Goal: Task Accomplishment & Management: Complete application form

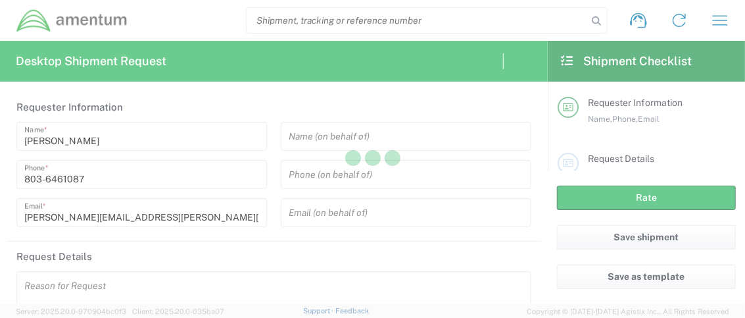
type input "[GEOGRAPHIC_DATA]"
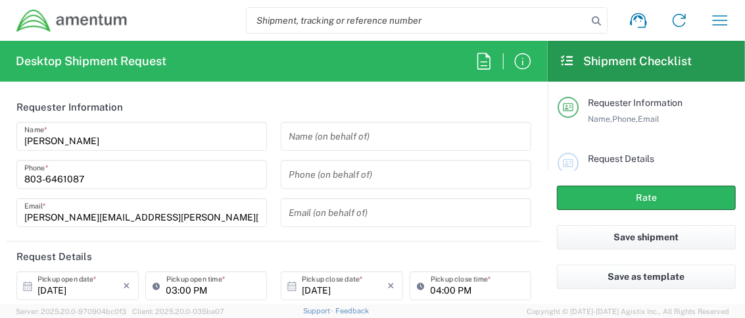
type input "OVBD.100545.00000"
click at [28, 285] on icon at bounding box center [28, 286] width 12 height 12
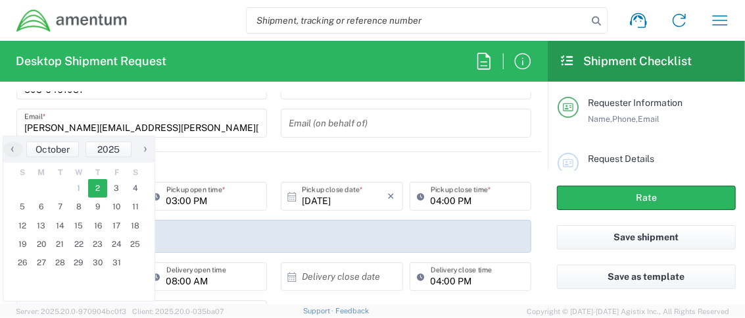
scroll to position [175, 0]
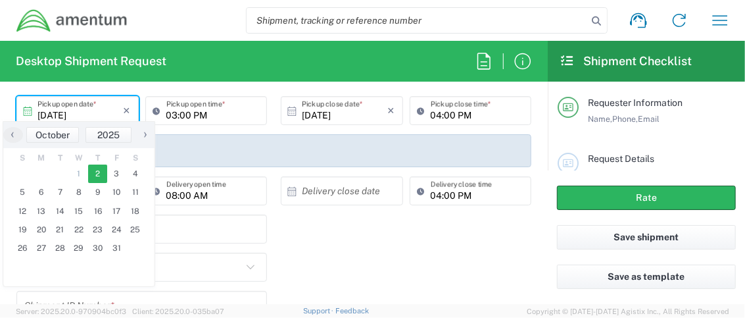
click at [93, 173] on span "2" at bounding box center [97, 173] width 19 height 18
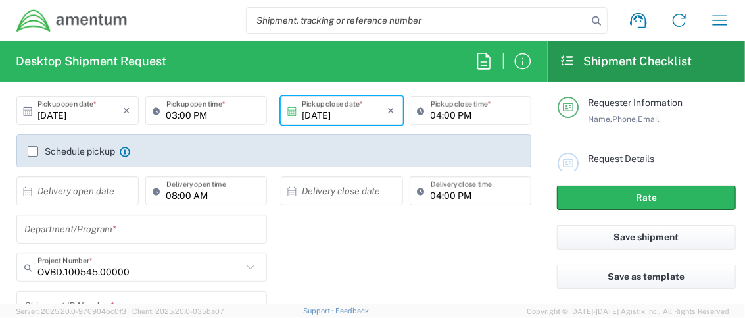
click at [483, 113] on input "04:00 PM" at bounding box center [477, 110] width 93 height 23
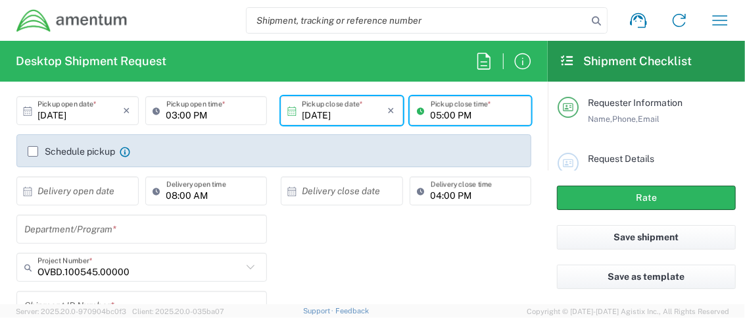
type input "05:00 PM"
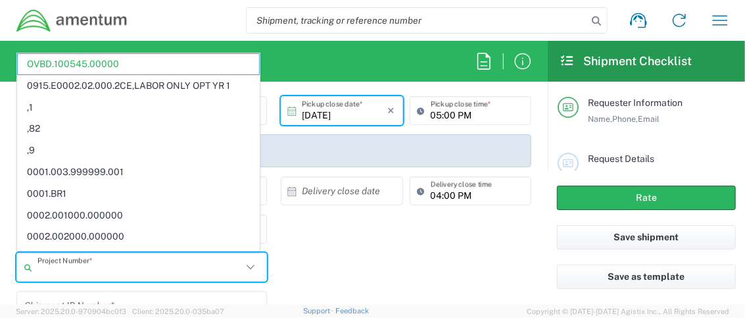
click at [170, 266] on input "text" at bounding box center [139, 267] width 205 height 23
type input "o"
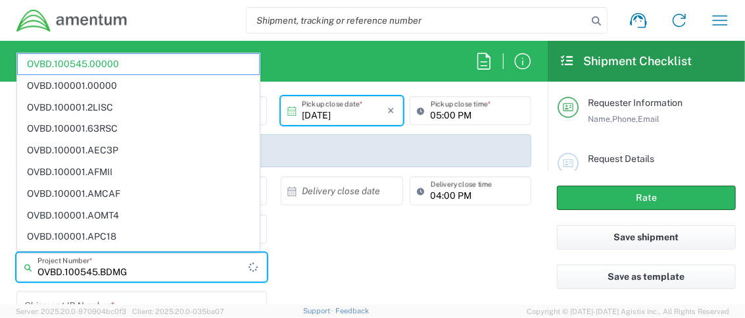
type input "OVBD.100545.BDMGT"
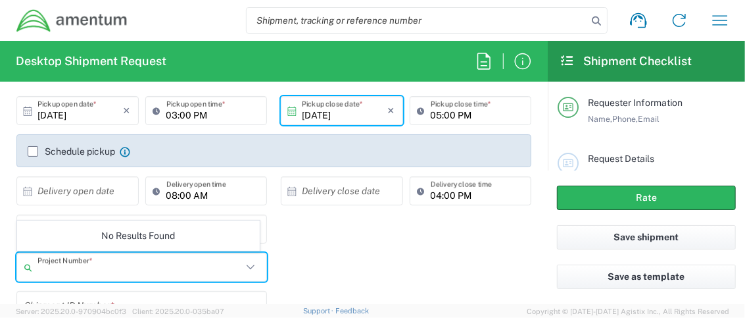
scroll to position [187, 0]
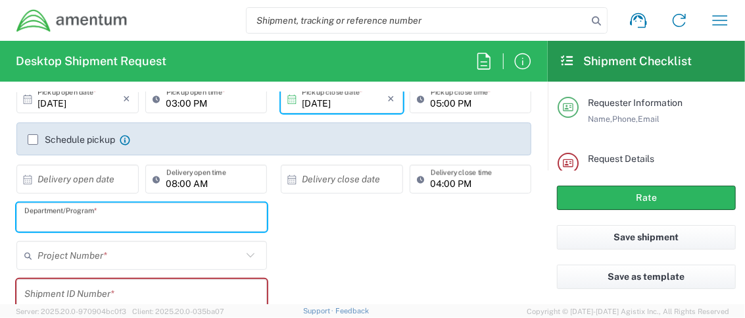
click at [220, 216] on input "text" at bounding box center [141, 217] width 235 height 23
type input "e"
type input "E&E"
click at [165, 253] on input "text" at bounding box center [139, 255] width 205 height 23
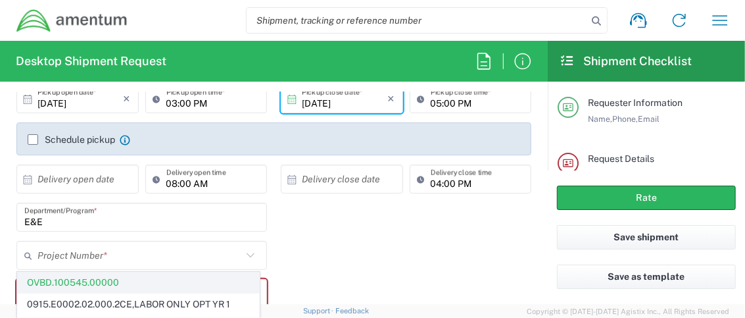
click at [150, 280] on span "OVBD.100545.00000" at bounding box center [138, 282] width 241 height 20
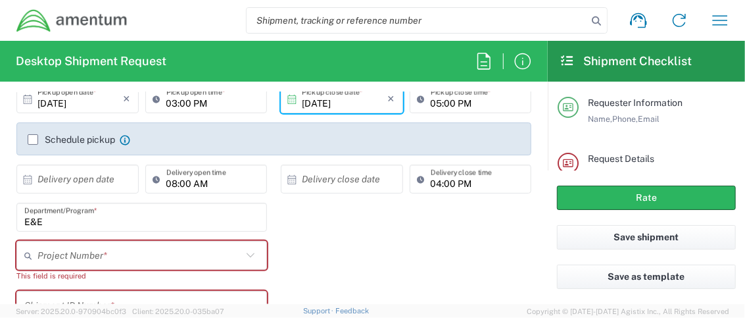
click at [189, 255] on input "text" at bounding box center [139, 255] width 205 height 23
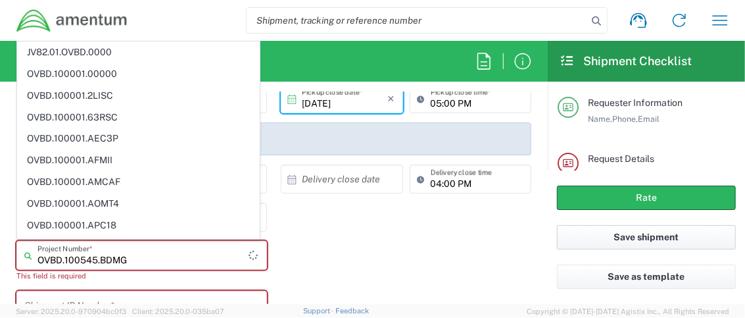
type input "OVBD.100545.BDMGT"
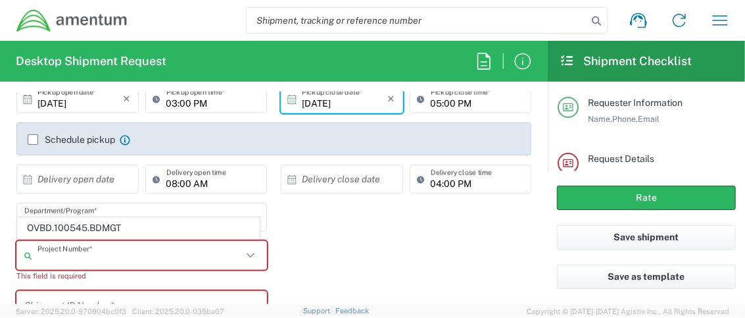
scroll to position [199, 0]
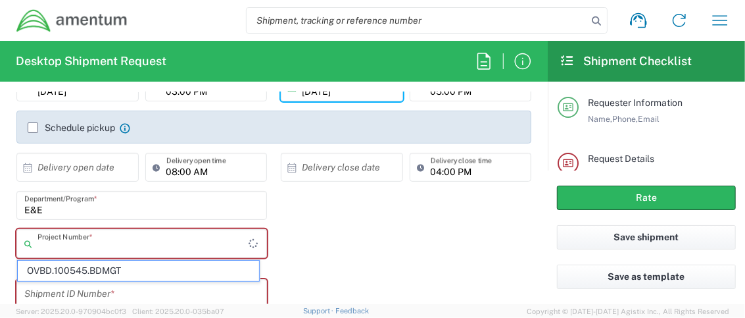
click at [193, 245] on input "text" at bounding box center [142, 243] width 211 height 23
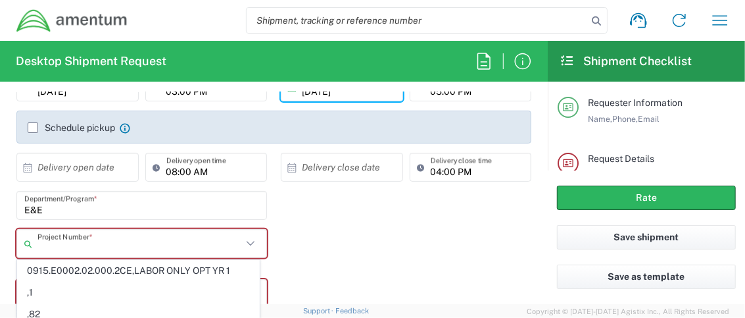
click at [117, 238] on input "text" at bounding box center [139, 243] width 205 height 23
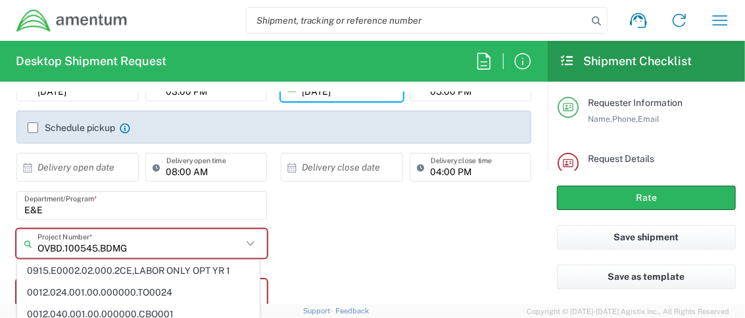
type input "OVBD.100545.BDMGT"
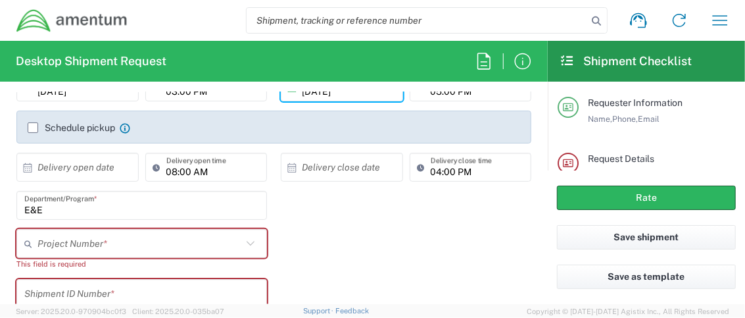
click at [374, 255] on div "Project Number * OVBD.100545.BDMGT This field is required" at bounding box center [274, 254] width 529 height 50
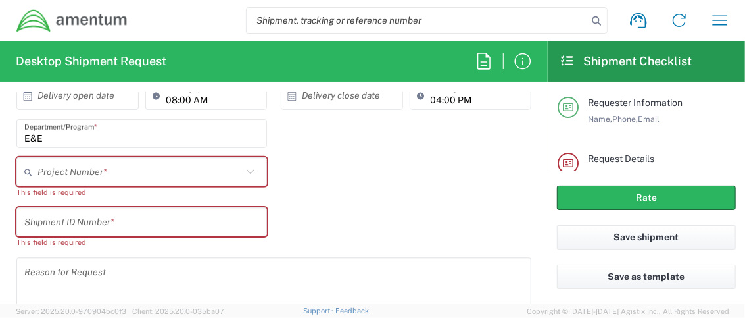
scroll to position [286, 0]
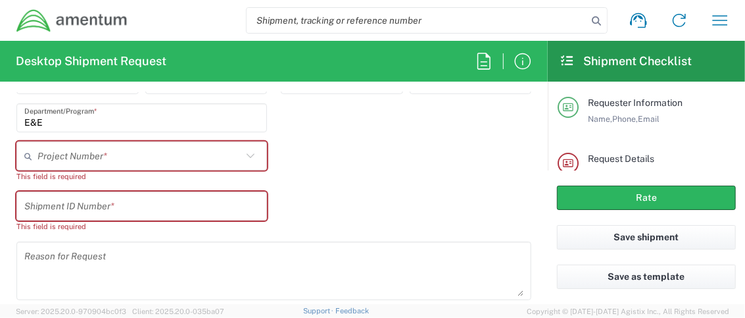
click at [247, 154] on icon at bounding box center [251, 155] width 8 height 5
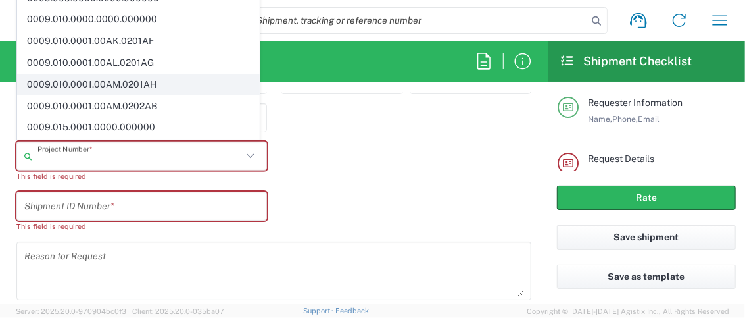
scroll to position [175, 0]
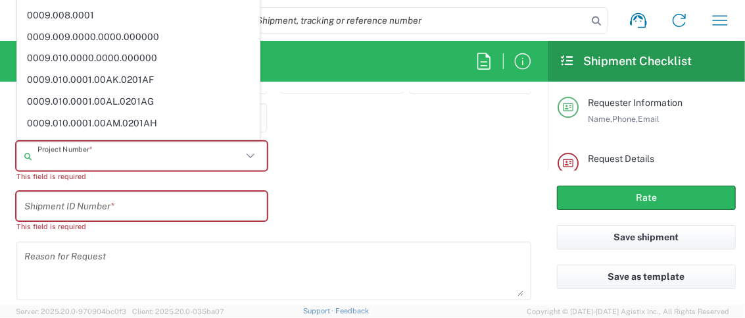
click at [152, 148] on input "text" at bounding box center [139, 156] width 205 height 23
type input "0000000000000"
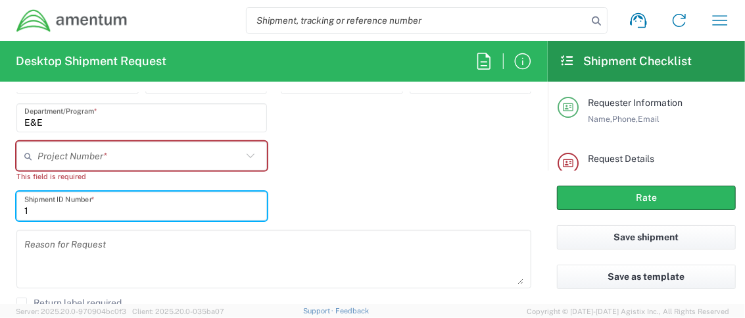
type input "1"
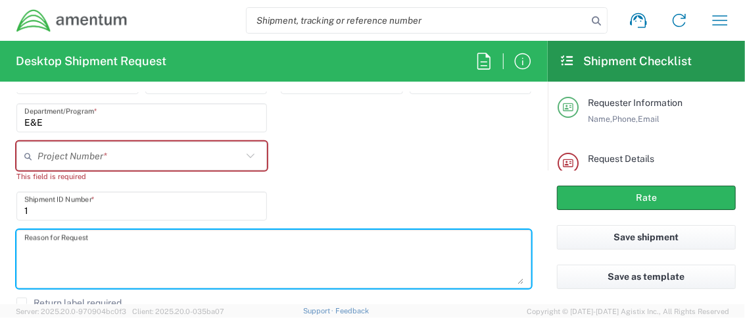
click at [259, 253] on textarea at bounding box center [273, 259] width 499 height 51
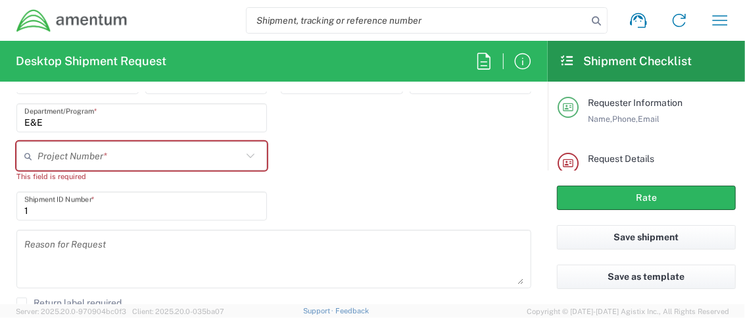
click at [411, 189] on div "Project Number * 1232.1.VA.00000000000000.OOOOO 1794.00.CE.0000000000000000000 …" at bounding box center [274, 166] width 529 height 50
click at [178, 149] on input "text" at bounding box center [139, 156] width 205 height 23
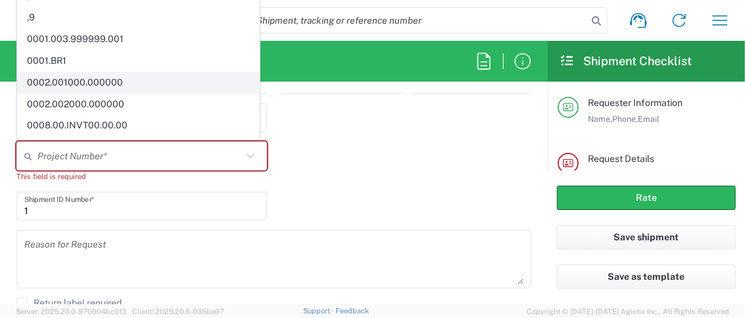
click at [115, 81] on span "0002.001000.000000" at bounding box center [138, 82] width 241 height 20
type input "0002.001000.000000"
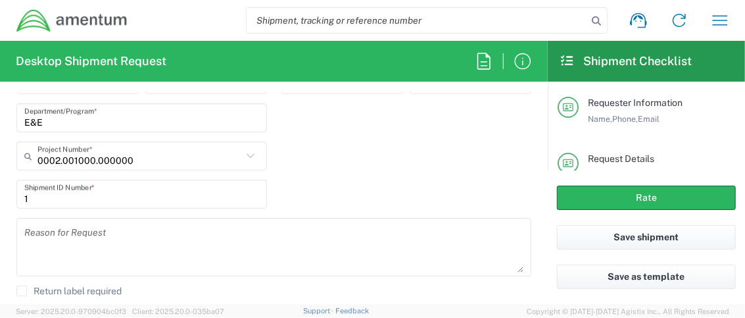
click at [345, 147] on div "0002.001000.000000 Project Number * 0915.E0002.02.000.2CE,LABOR ONLY OPT YR 1 ,…" at bounding box center [274, 160] width 529 height 38
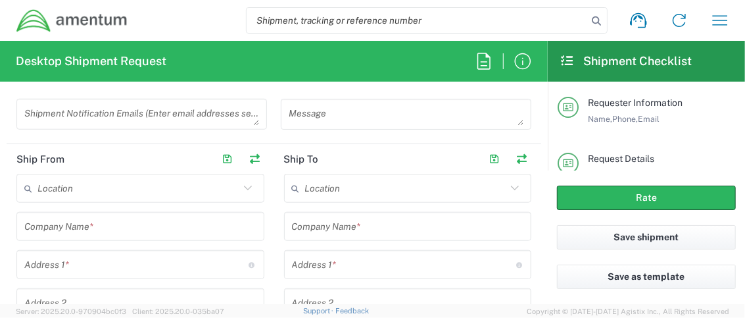
scroll to position [549, 0]
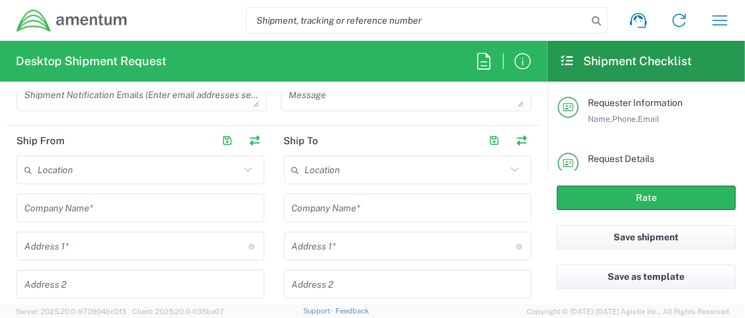
click at [153, 159] on input "text" at bounding box center [138, 170] width 202 height 23
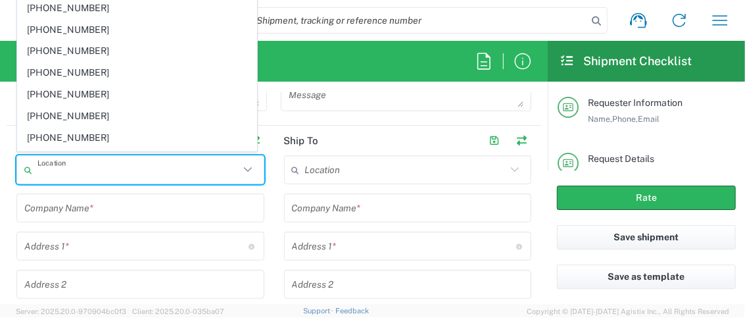
click at [145, 201] on input "text" at bounding box center [140, 208] width 232 height 23
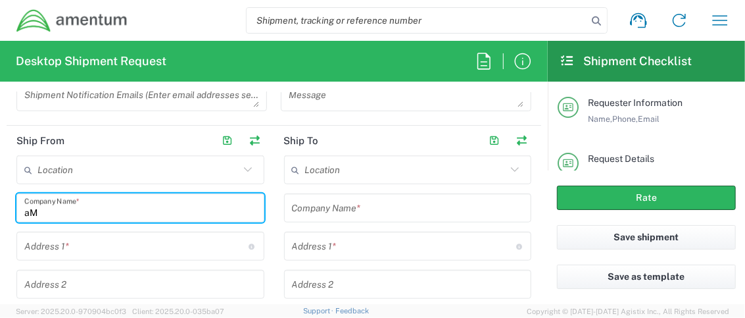
type input "a"
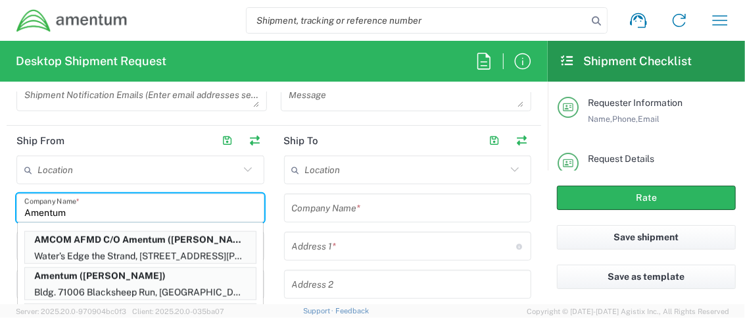
type input "Amentum"
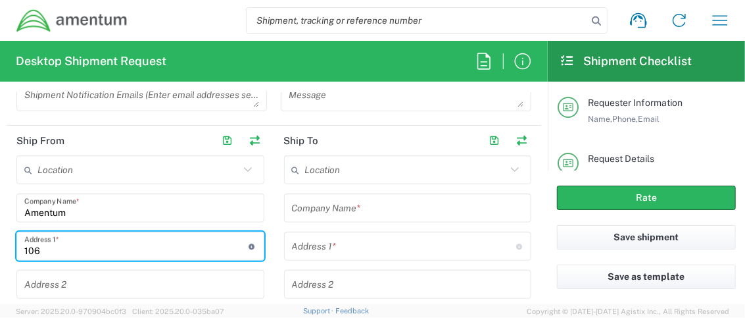
type input "[STREET_ADDRESS][PERSON_NAME]"
type input "Aiken"
type input "[US_STATE]"
type input "29801"
click at [147, 284] on input "text" at bounding box center [140, 284] width 232 height 23
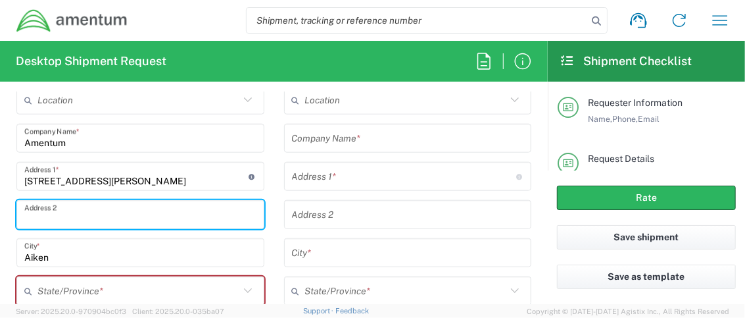
scroll to position [637, 0]
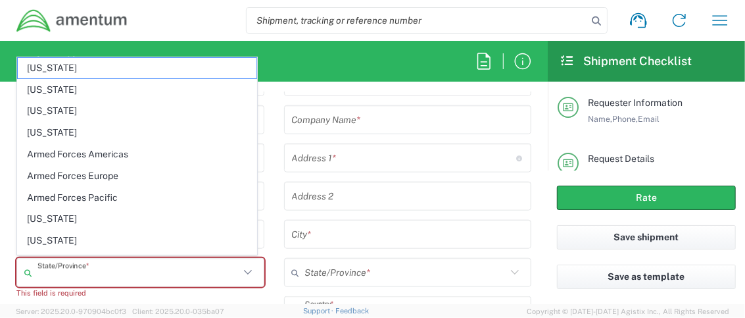
click at [52, 269] on input "text" at bounding box center [138, 272] width 202 height 23
type input "south"
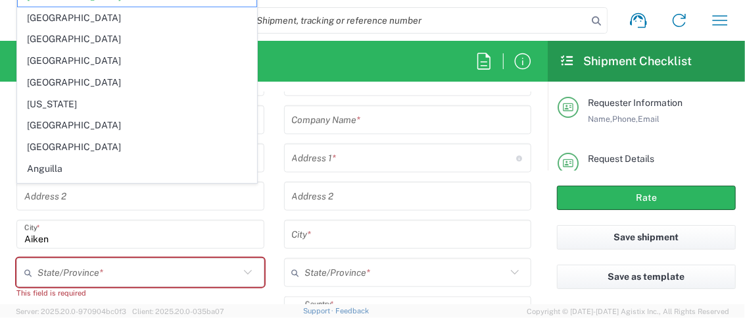
scroll to position [759, 0]
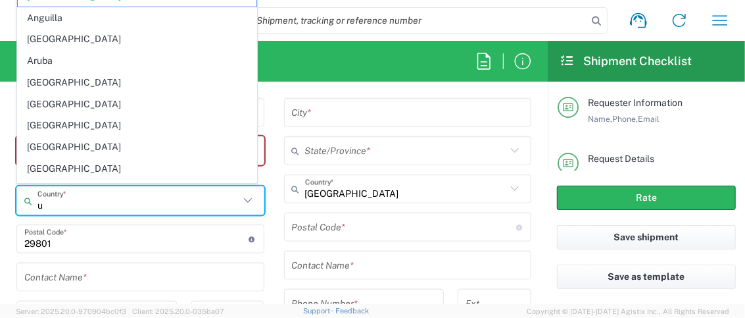
type input "[GEOGRAPHIC_DATA]"
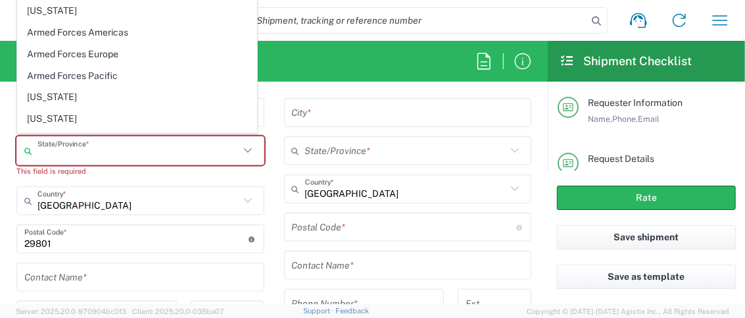
click at [93, 146] on input "text" at bounding box center [138, 150] width 202 height 23
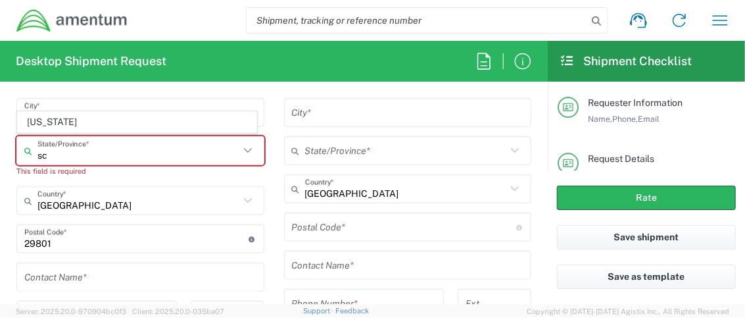
type input "s"
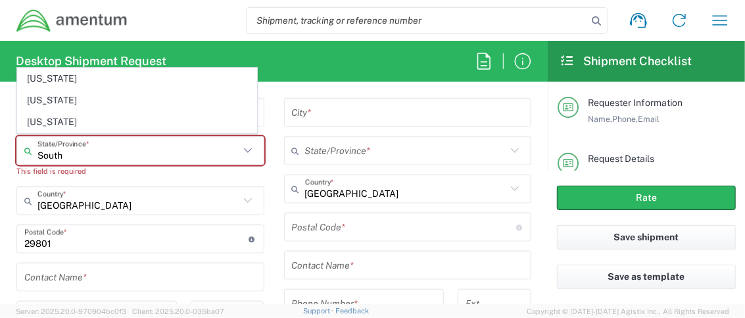
type input "South"
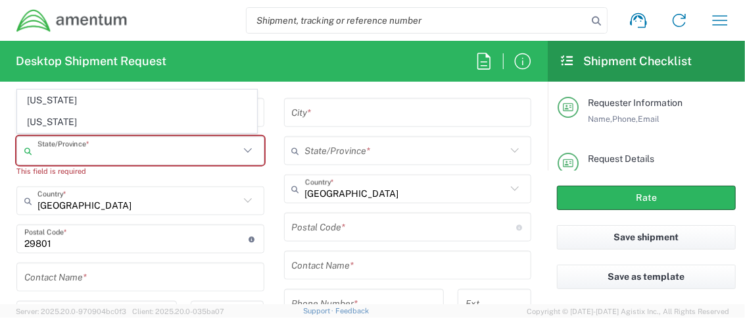
type input "[GEOGRAPHIC_DATA]"
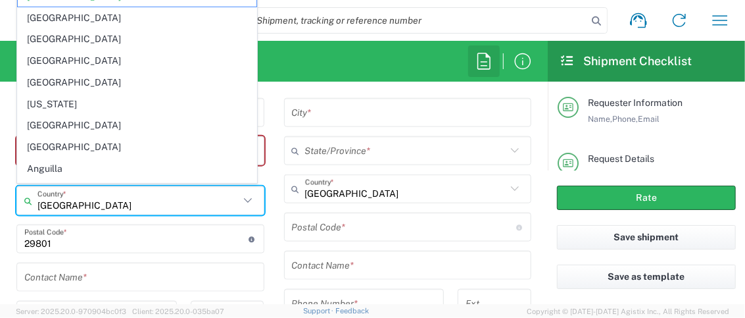
drag, startPoint x: 93, startPoint y: 146, endPoint x: 498, endPoint y: 67, distance: 412.2
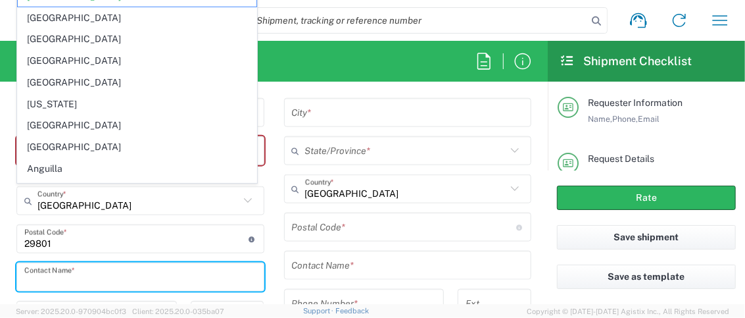
click at [171, 278] on input "text" at bounding box center [140, 277] width 232 height 23
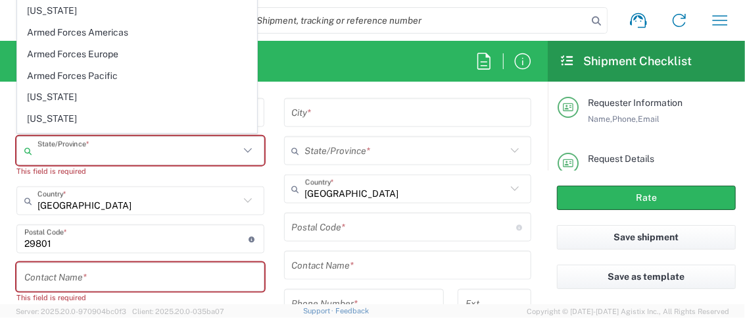
click at [119, 147] on input "text" at bounding box center [138, 150] width 202 height 23
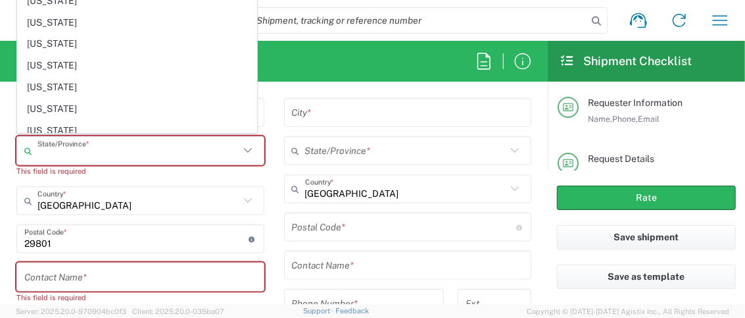
scroll to position [877, 0]
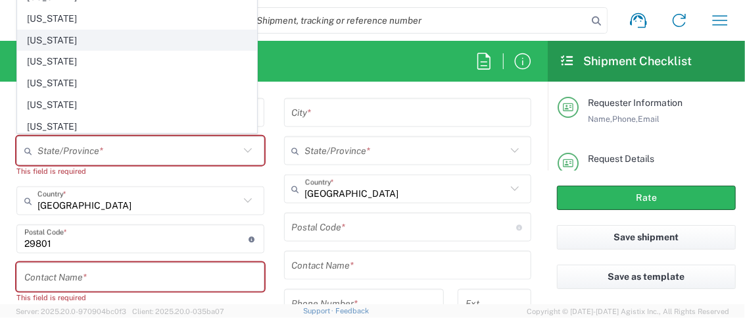
click at [66, 30] on span "[US_STATE]" at bounding box center [137, 40] width 239 height 20
type input "[US_STATE]"
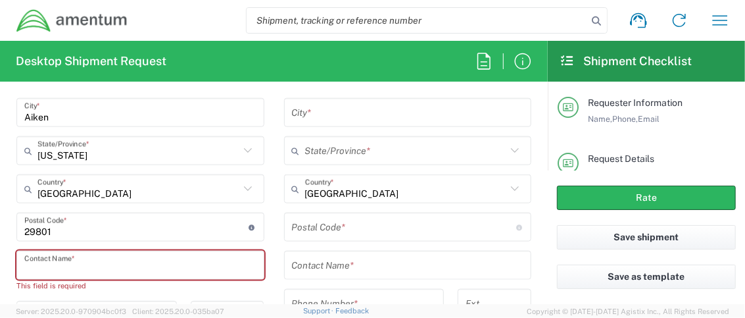
click at [153, 266] on input "text" at bounding box center [140, 265] width 232 height 23
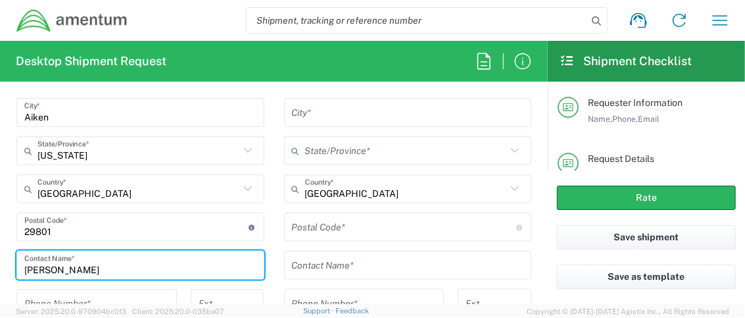
type input "[PERSON_NAME]"
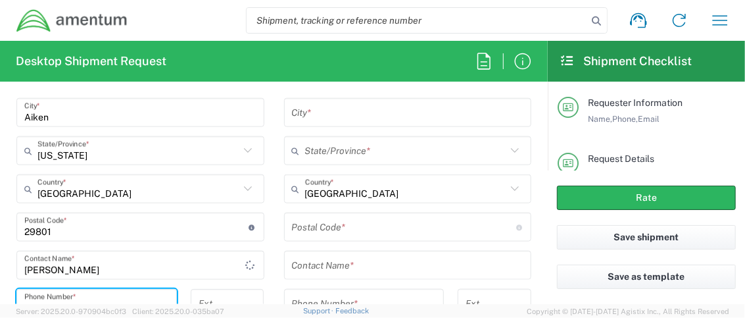
scroll to position [767, 0]
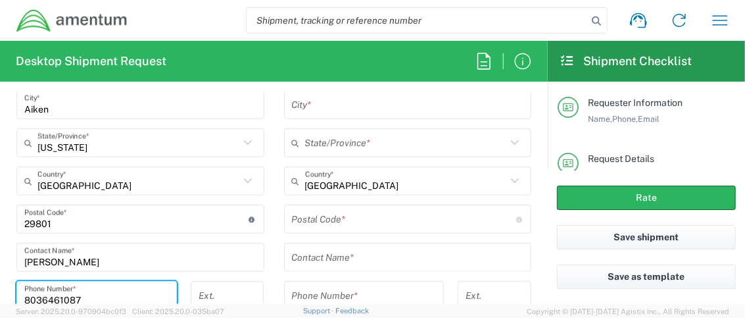
type input "8036461087"
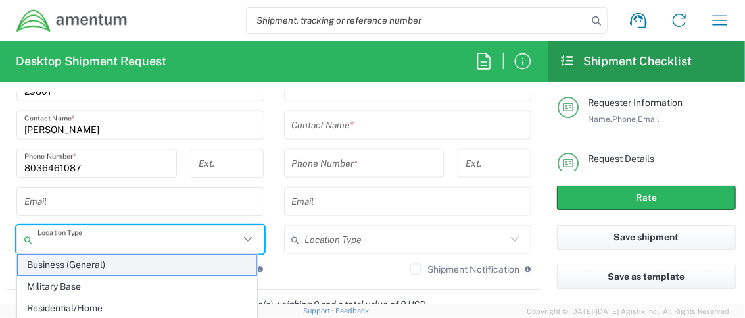
click at [163, 263] on span "Business (General)" at bounding box center [137, 265] width 239 height 20
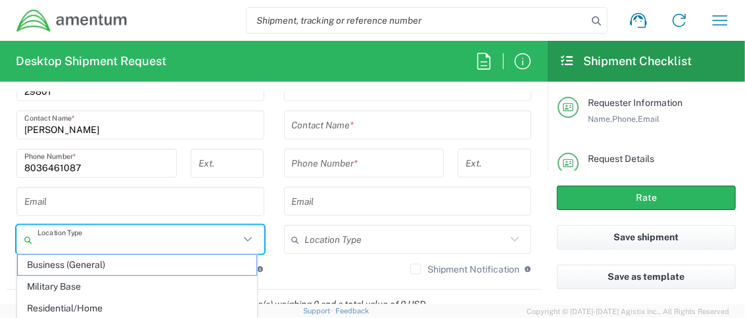
type input "Business (General)"
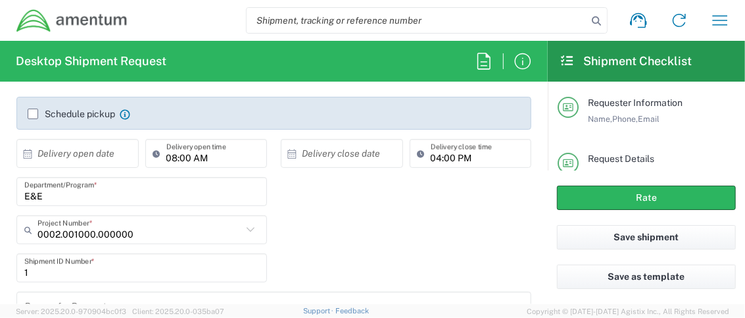
scroll to position [124, 0]
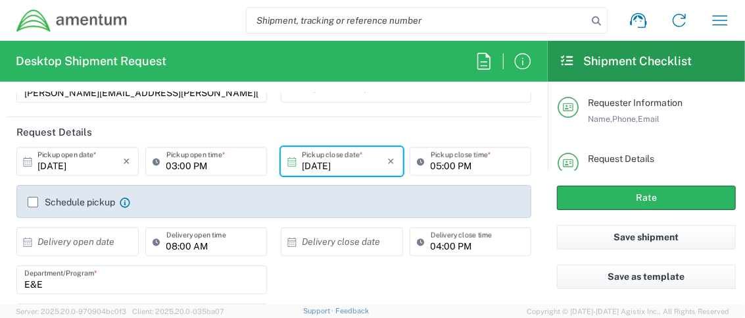
click at [94, 162] on input "[DATE]" at bounding box center [80, 161] width 86 height 23
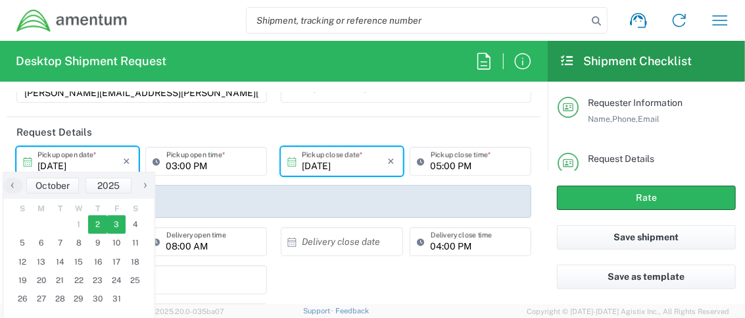
click at [115, 227] on span "3" at bounding box center [116, 224] width 19 height 18
type input "[DATE]"
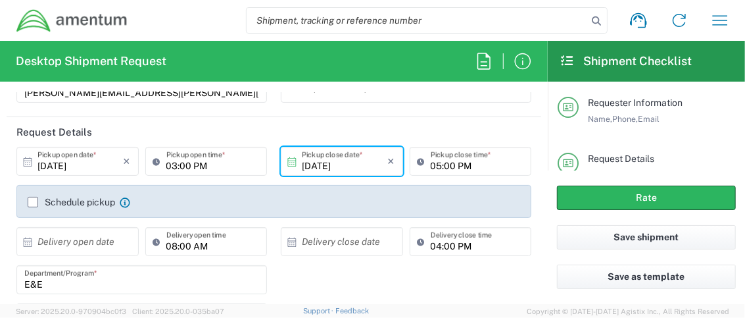
click at [34, 200] on label "Schedule pickup" at bounding box center [71, 202] width 87 height 11
click at [33, 202] on input "Schedule pickup" at bounding box center [33, 202] width 0 height 0
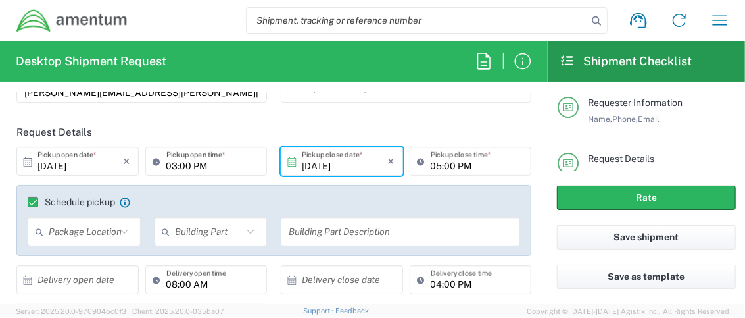
click at [214, 163] on input "03:00 PM" at bounding box center [212, 161] width 93 height 23
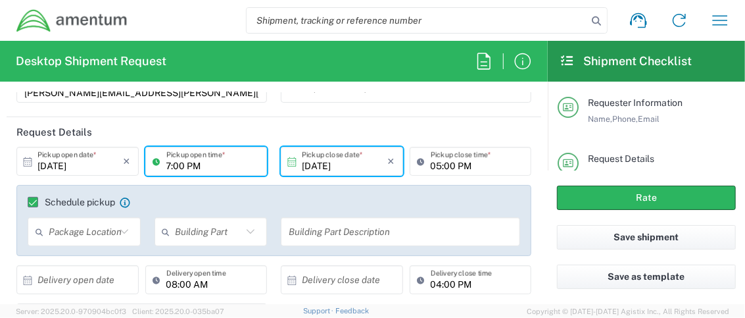
click at [239, 161] on input "7:00 PM" at bounding box center [212, 161] width 93 height 23
type input "07:00 AM"
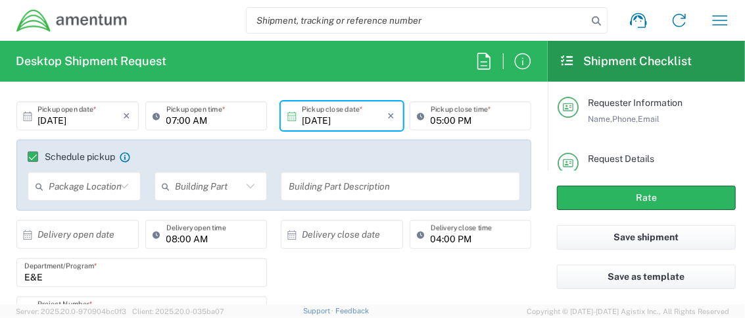
scroll to position [216, 0]
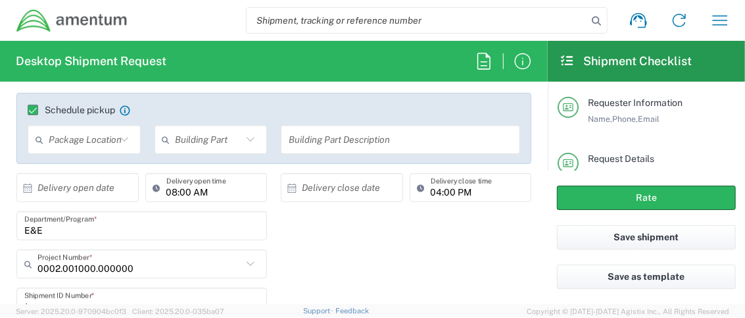
click at [178, 261] on input "0002.001000.000000" at bounding box center [139, 264] width 205 height 23
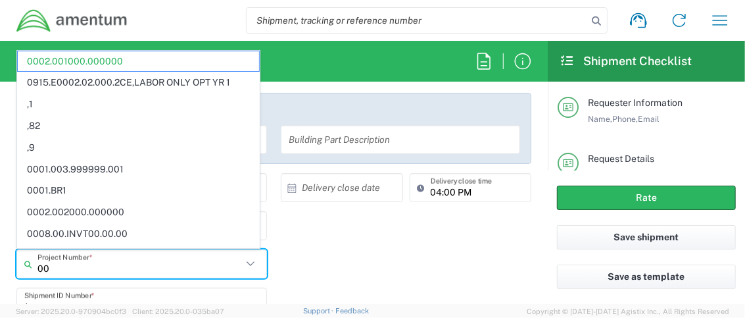
type input "0"
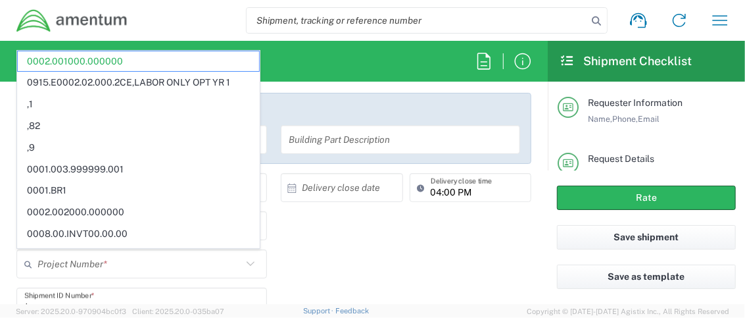
click at [315, 249] on div "Project Number * 0002.001000.000000 0915.E0002.02.000.2CE,LABOR ONLY OPT YR 1 ,…" at bounding box center [274, 268] width 529 height 38
type input "0002.001000.000000"
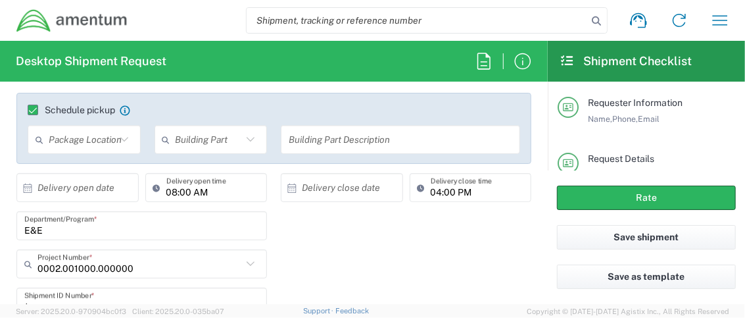
click at [247, 261] on icon at bounding box center [251, 263] width 8 height 5
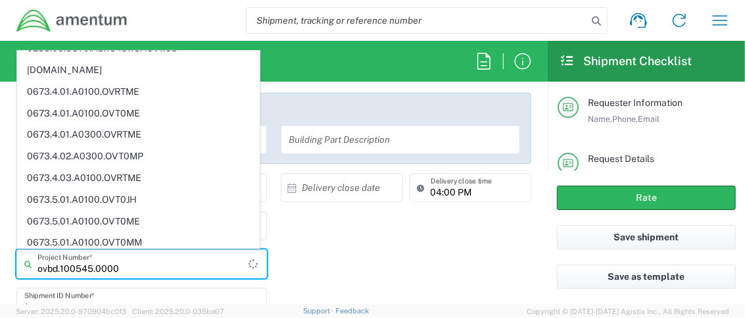
scroll to position [0, 0]
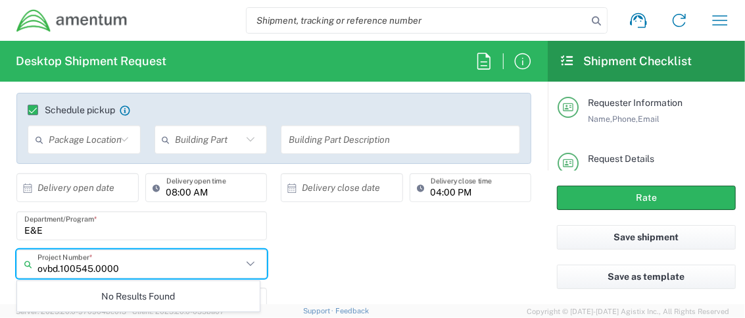
type input "ovbd.100545.00000"
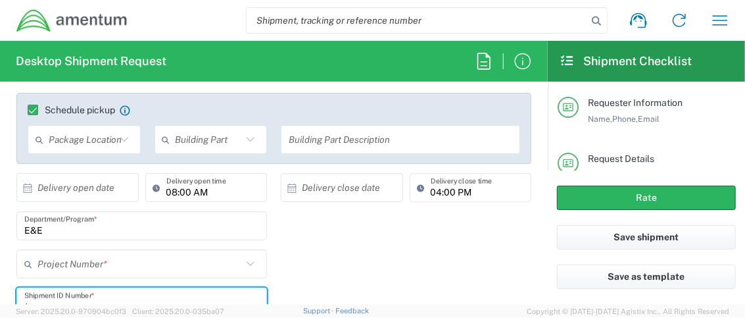
scroll to position [225, 0]
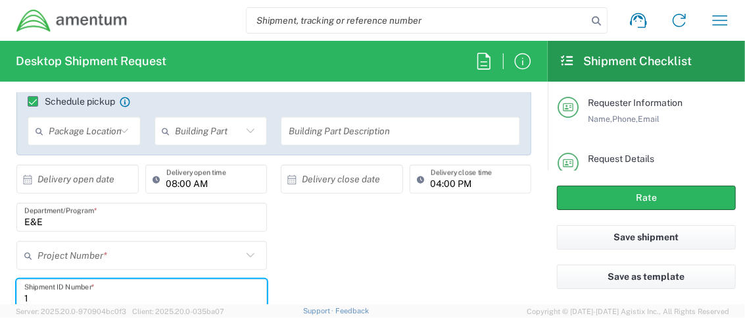
click at [170, 247] on input "text" at bounding box center [139, 255] width 205 height 23
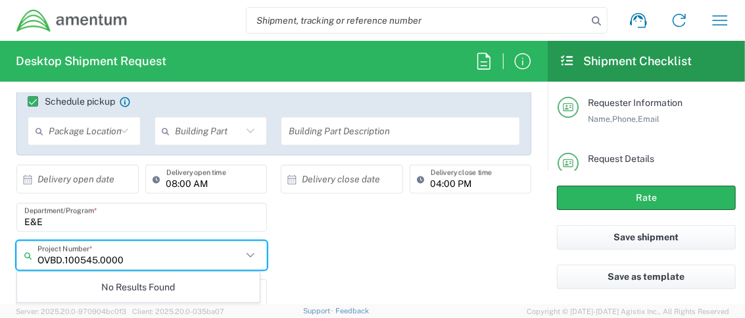
type input "OVBD.100545.00000"
click at [176, 244] on input "text" at bounding box center [142, 255] width 211 height 23
type input "O"
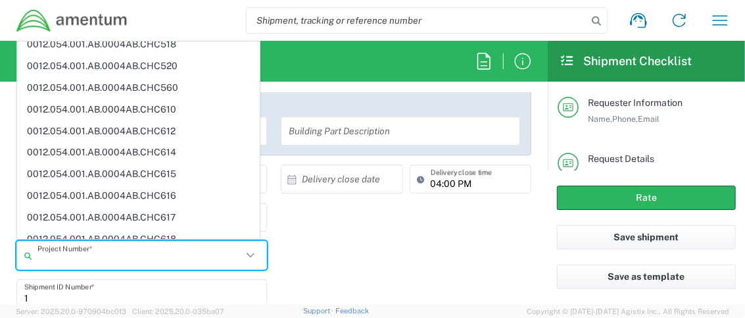
scroll to position [0, 0]
